Goal: Task Accomplishment & Management: Manage account settings

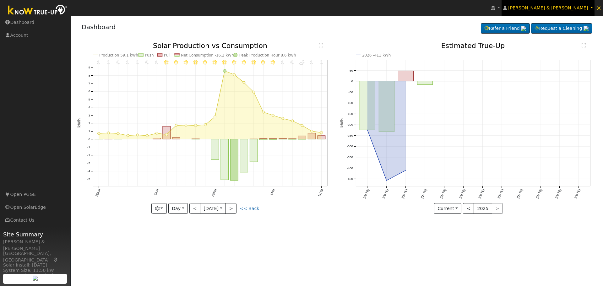
click at [593, 7] on link "[PERSON_NAME] & [PERSON_NAME]" at bounding box center [548, 8] width 93 height 16
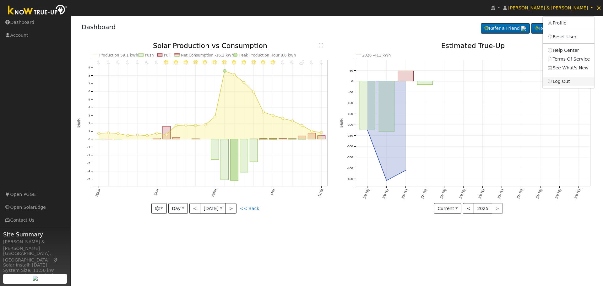
click at [570, 80] on link "Log Out" at bounding box center [569, 81] width 52 height 9
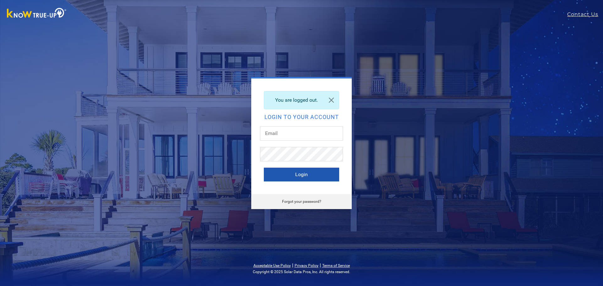
type input "[EMAIL_ADDRESS][DOMAIN_NAME]"
click at [308, 177] on button "Login" at bounding box center [301, 175] width 75 height 14
